Goal: Contribute content

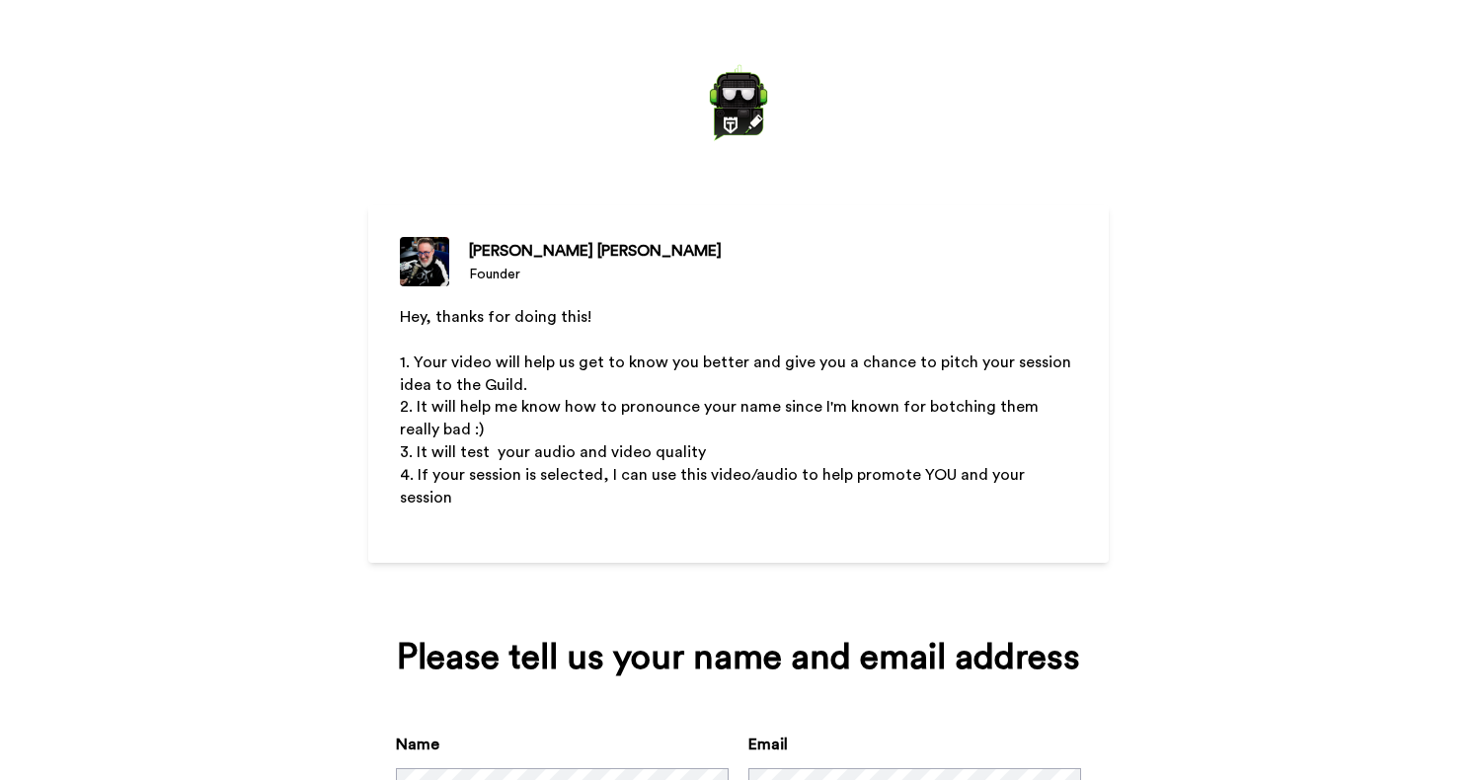
scroll to position [147, 0]
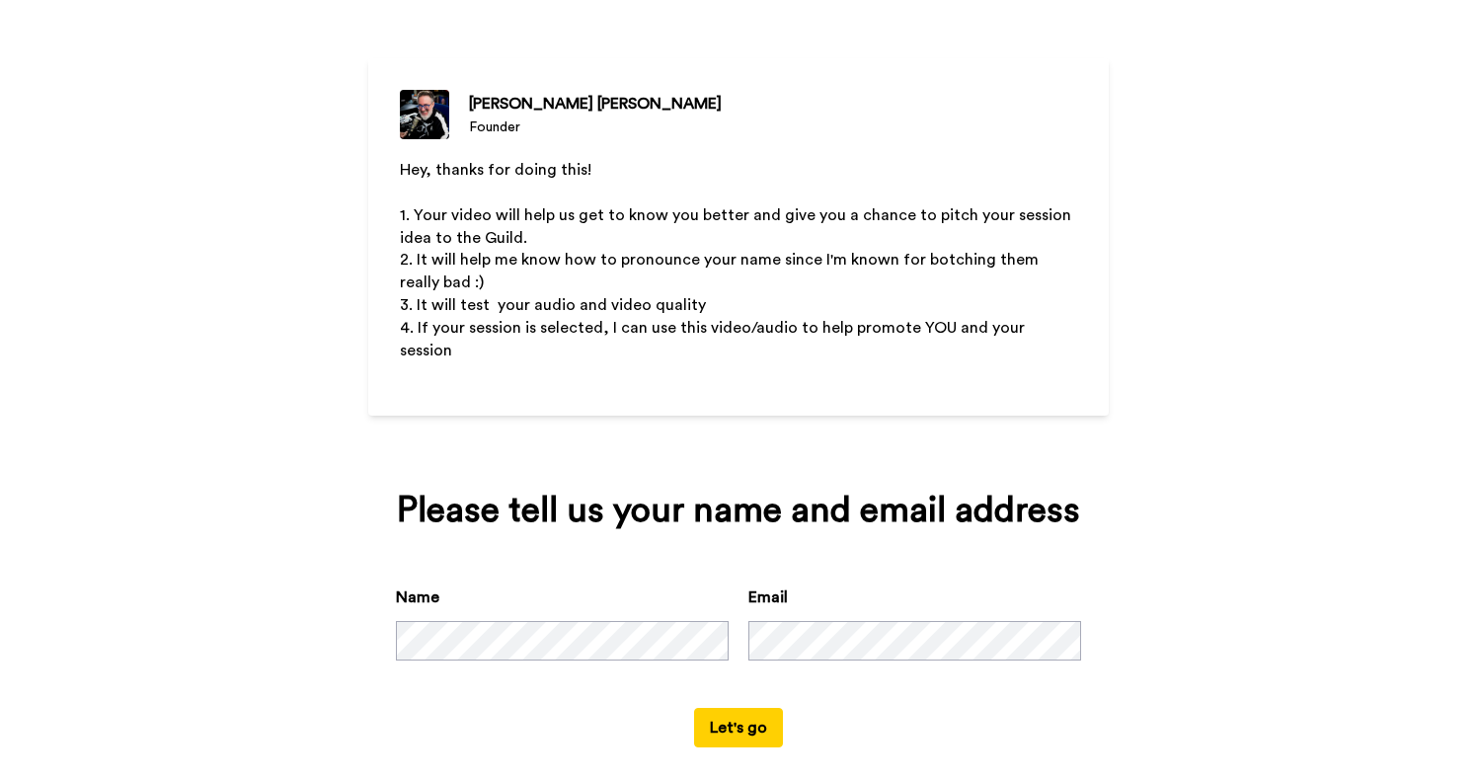
drag, startPoint x: 732, startPoint y: 713, endPoint x: 737, endPoint y: 680, distance: 33.0
click at [732, 713] on button "Let's go" at bounding box center [738, 727] width 89 height 39
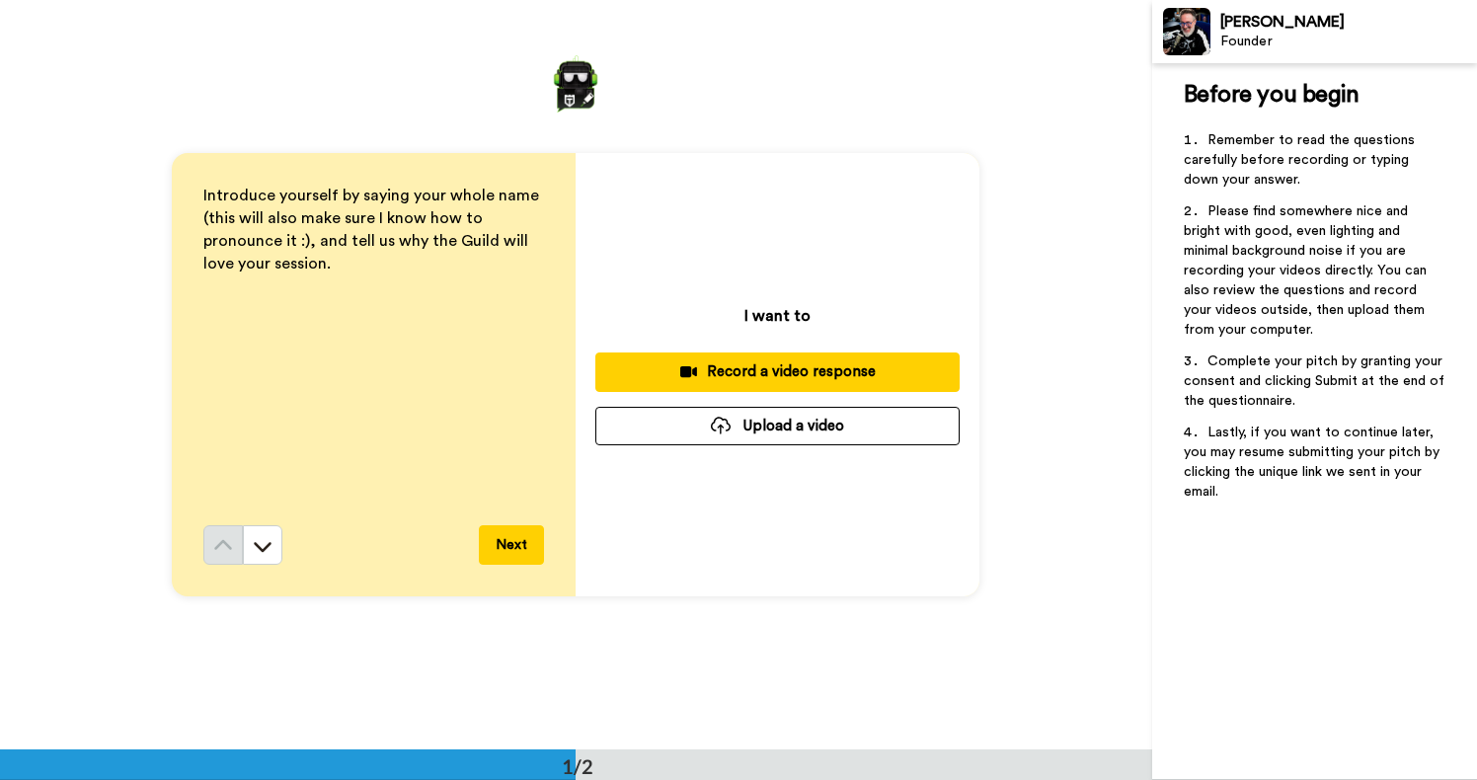
click at [791, 428] on button "Upload a video" at bounding box center [777, 426] width 364 height 39
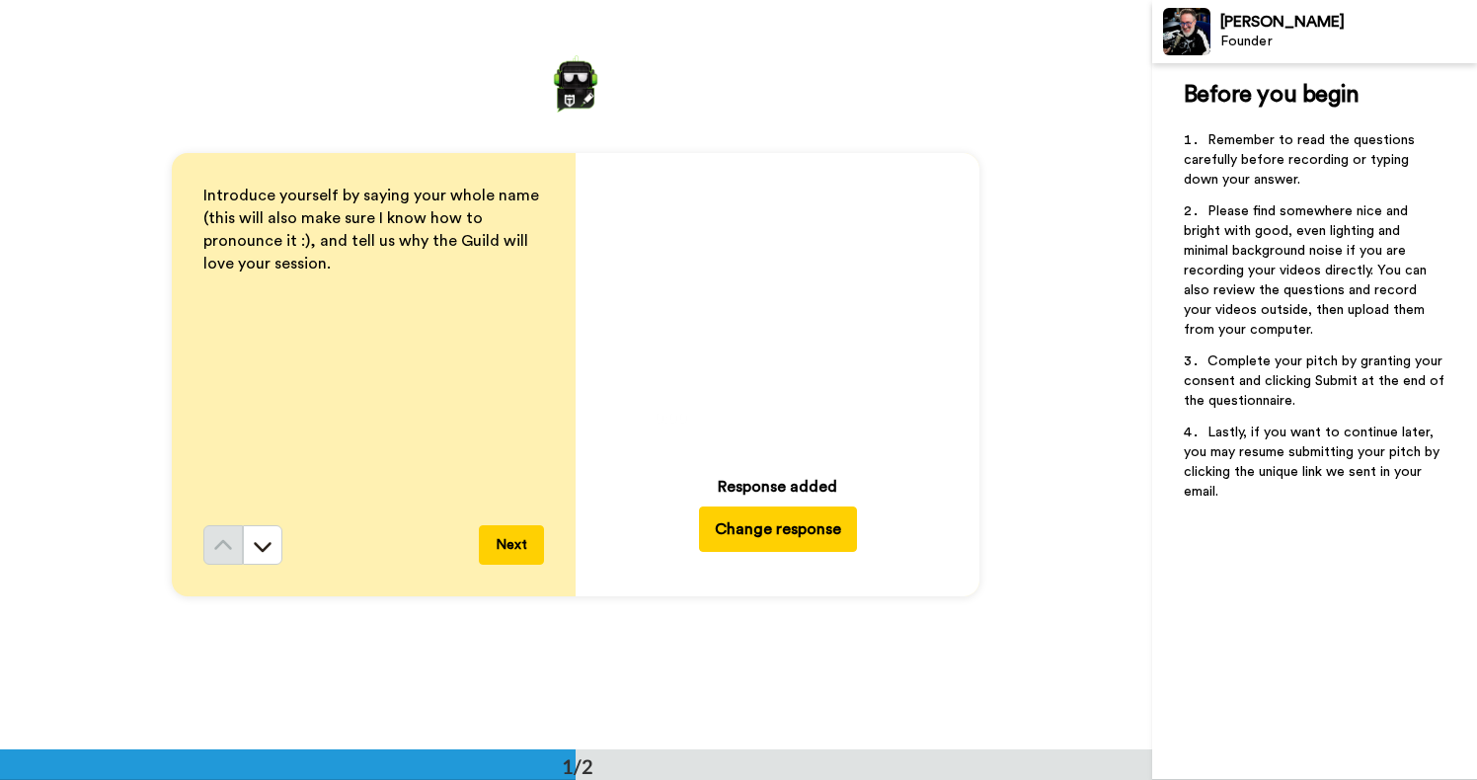
click at [519, 548] on button "Next" at bounding box center [511, 544] width 65 height 39
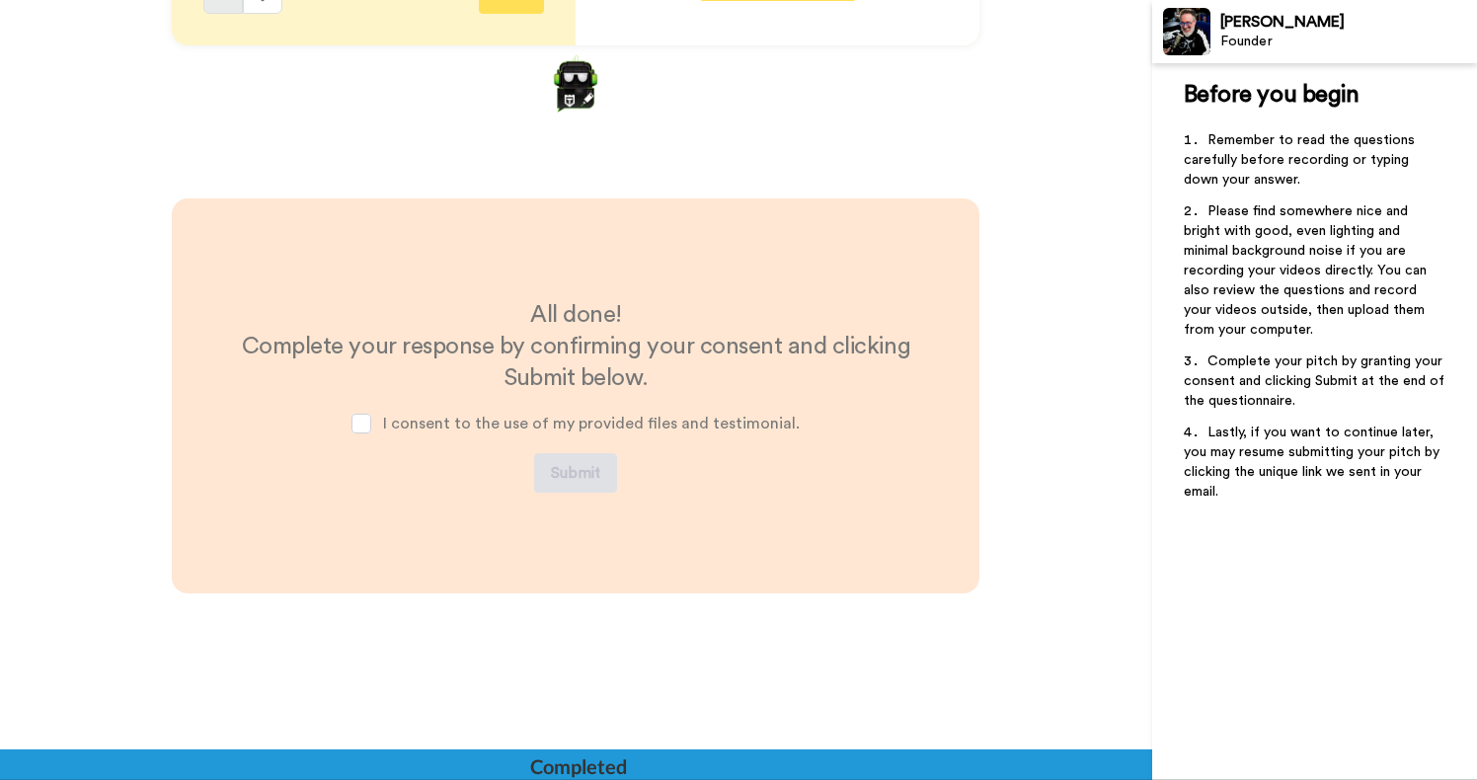
scroll to position [573, 0]
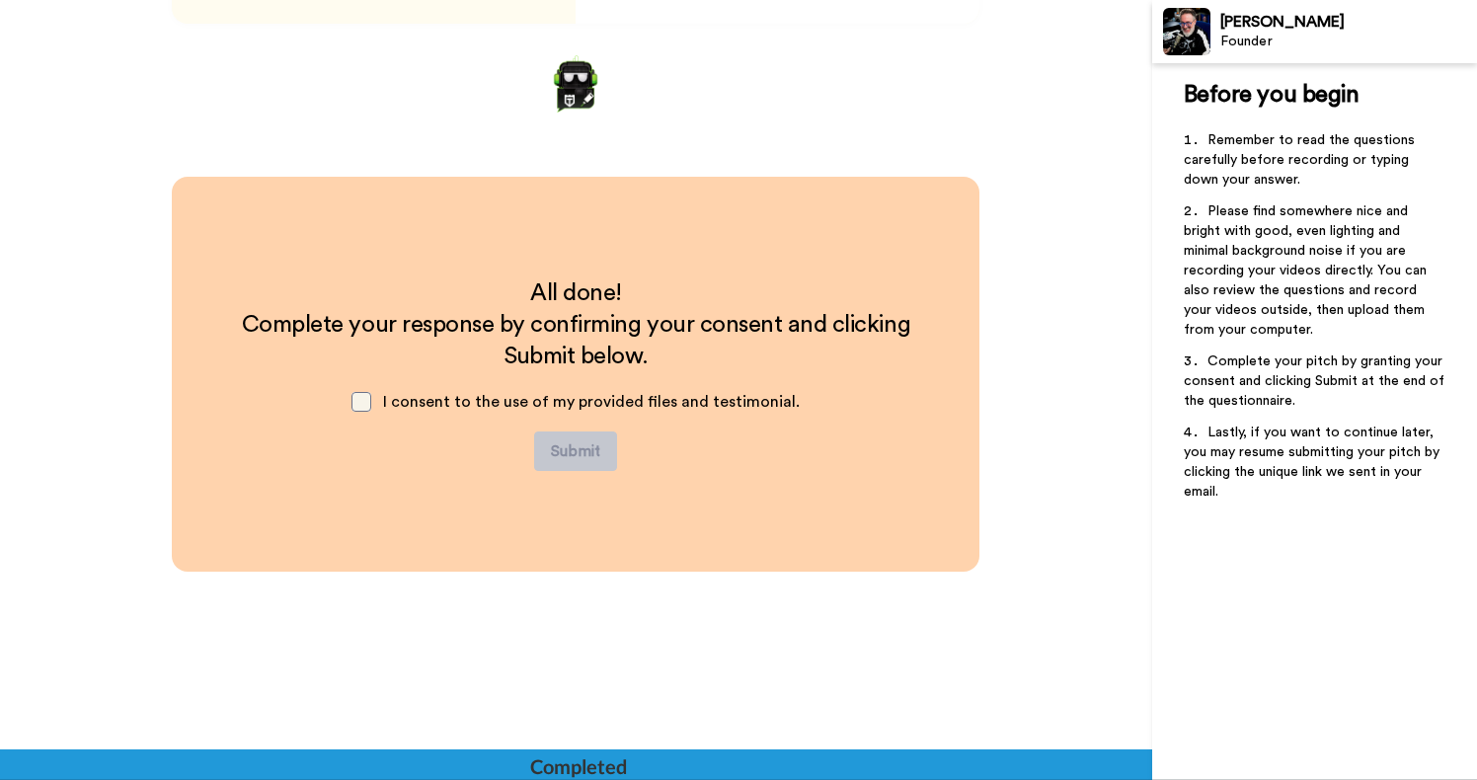
click at [371, 402] on span at bounding box center [361, 402] width 20 height 20
click at [580, 458] on button "Submit" at bounding box center [575, 450] width 83 height 39
